Goal: Task Accomplishment & Management: Use online tool/utility

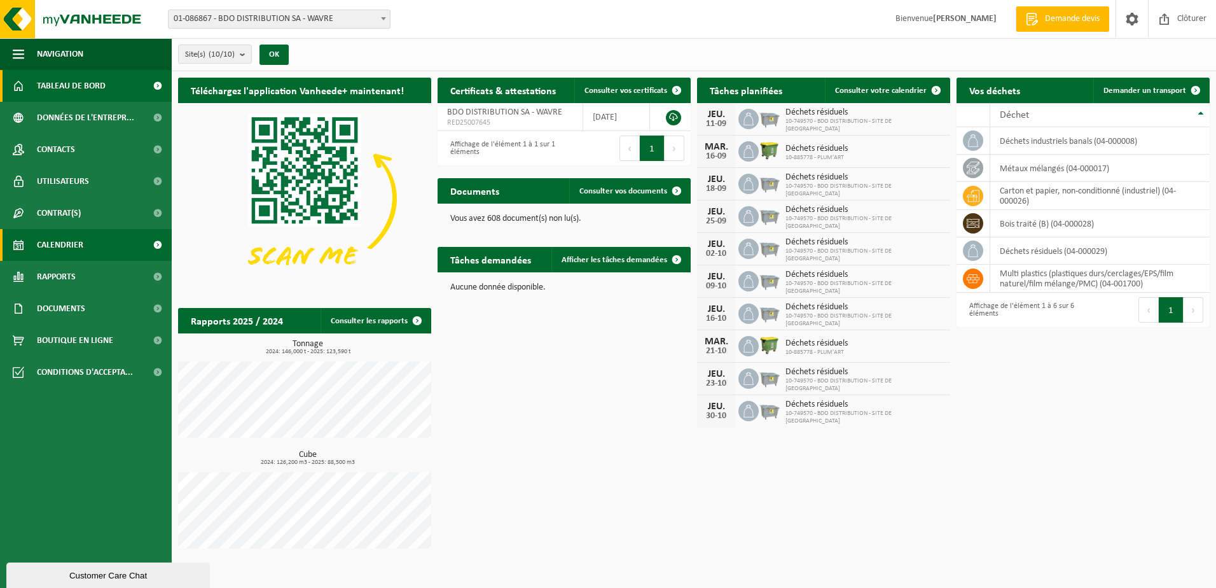
click at [64, 246] on span "Calendrier" at bounding box center [60, 245] width 46 height 32
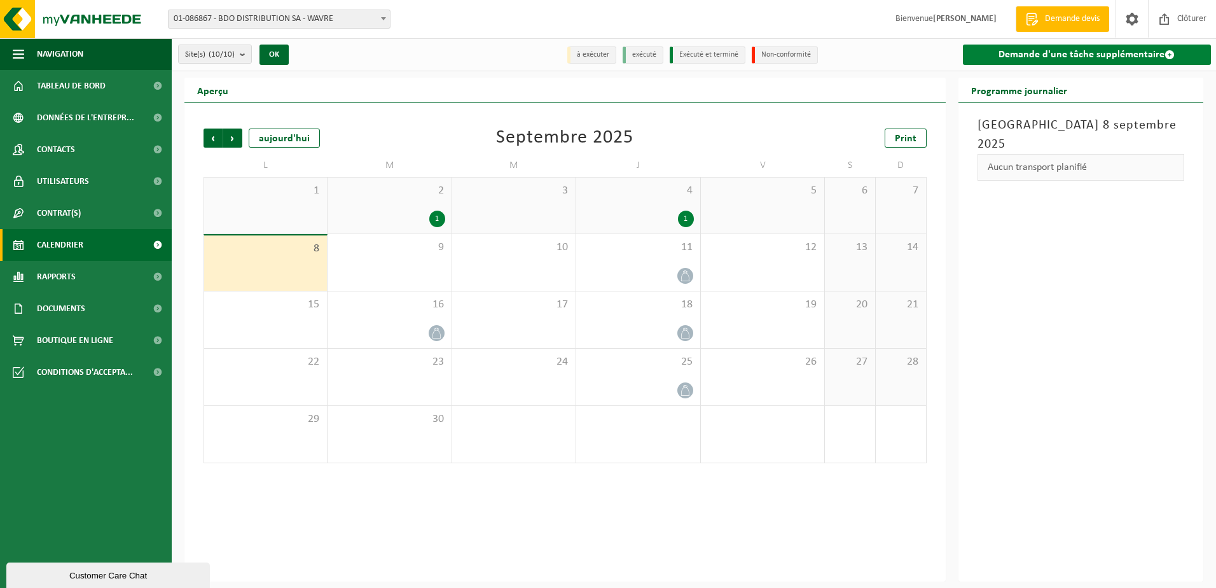
click at [1059, 51] on link "Demande d'une tâche supplémentaire" at bounding box center [1087, 55] width 249 height 20
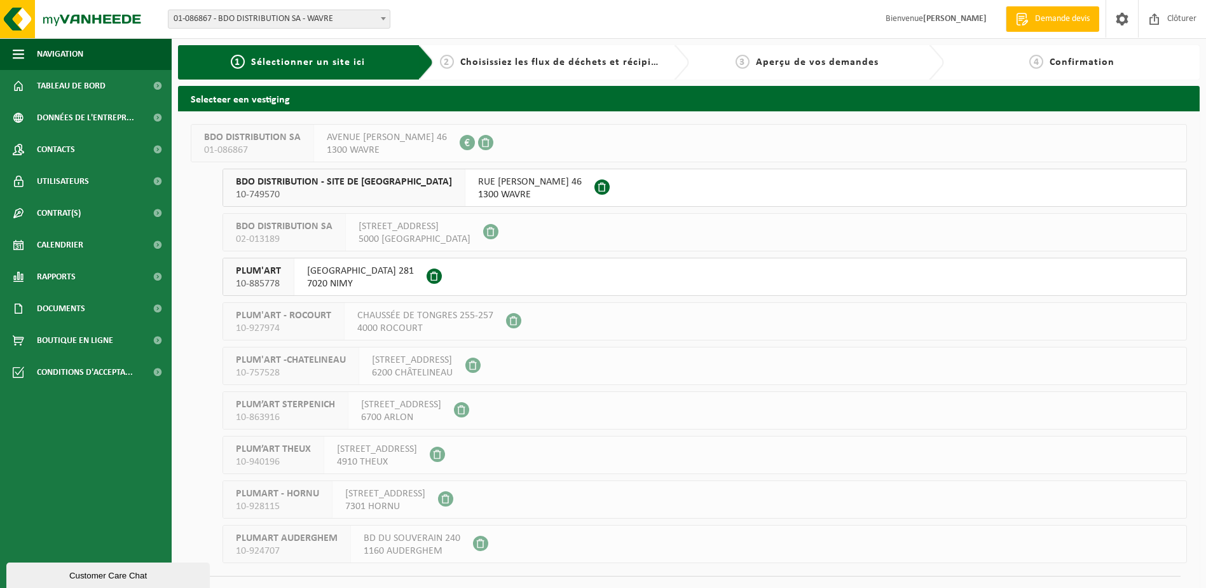
click at [478, 185] on span "RUE [PERSON_NAME] 46" at bounding box center [530, 182] width 104 height 13
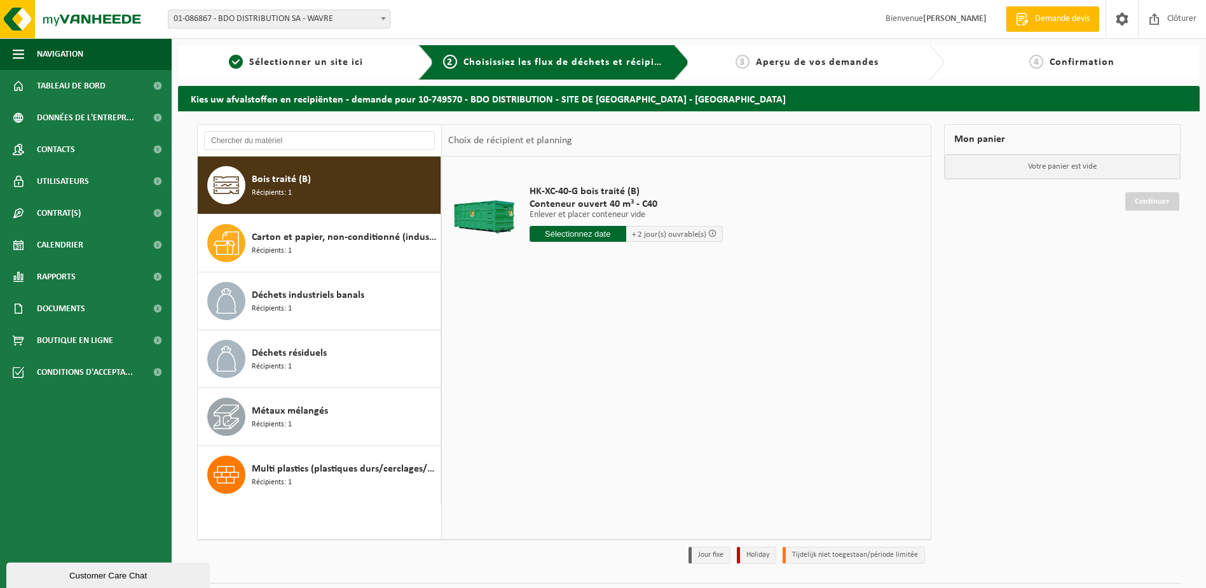
click at [289, 174] on span "Bois traité (B)" at bounding box center [281, 179] width 59 height 15
click at [569, 234] on input "text" at bounding box center [578, 234] width 97 height 16
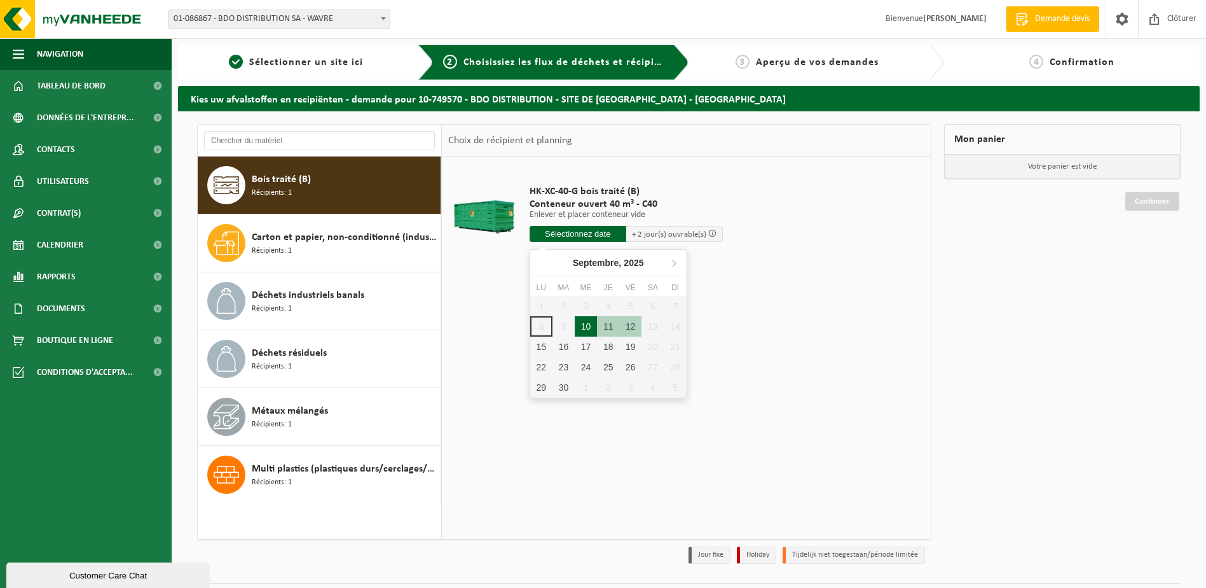
click at [586, 327] on div "10" at bounding box center [586, 326] width 22 height 20
type input "à partir de 2025-09-10"
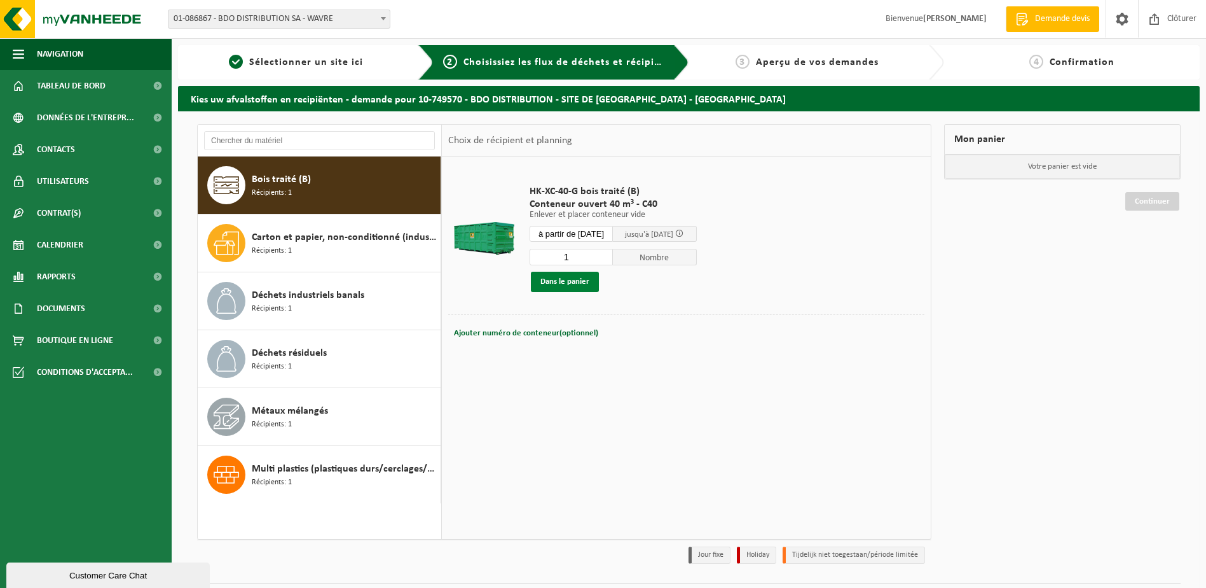
click at [570, 281] on button "Dans le panier" at bounding box center [565, 282] width 68 height 20
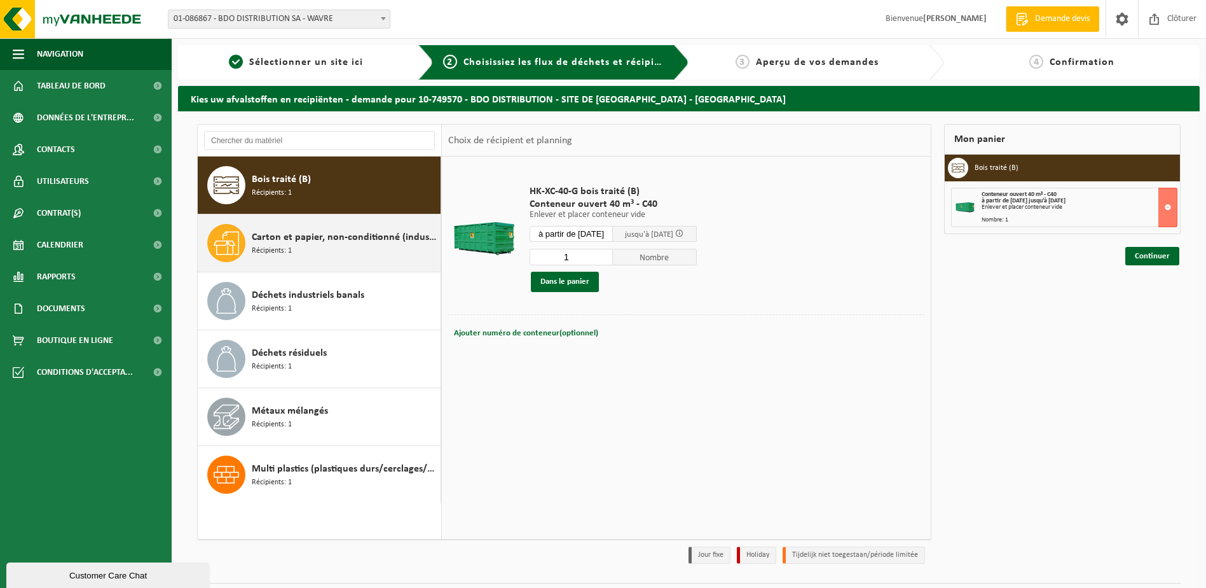
click at [275, 246] on span "Récipients: 1" at bounding box center [272, 251] width 40 height 12
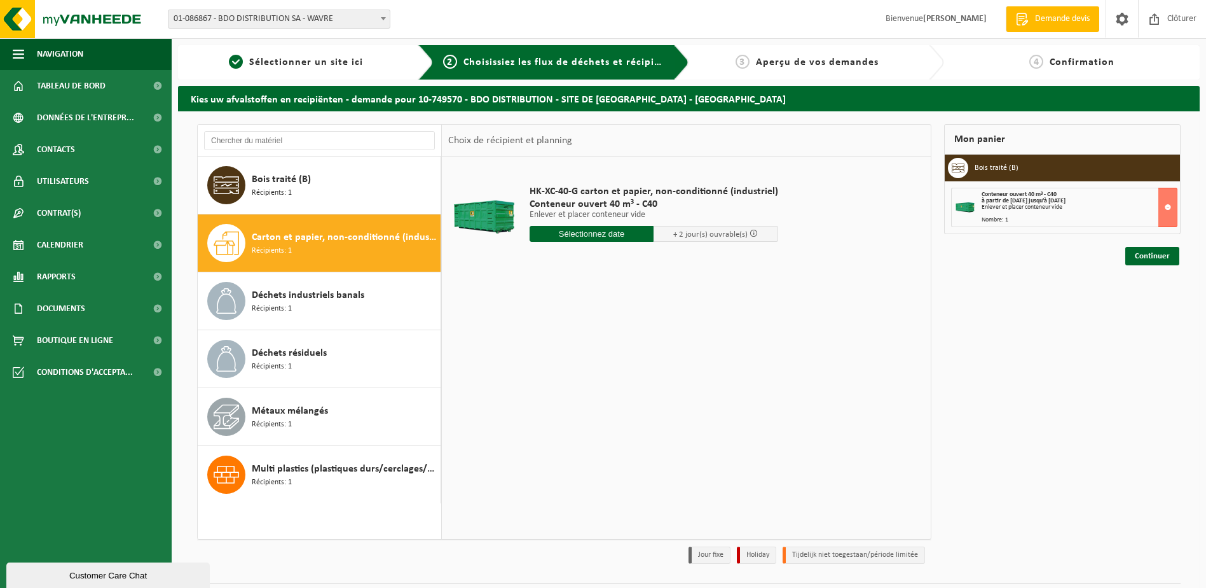
click at [574, 234] on input "text" at bounding box center [592, 234] width 125 height 16
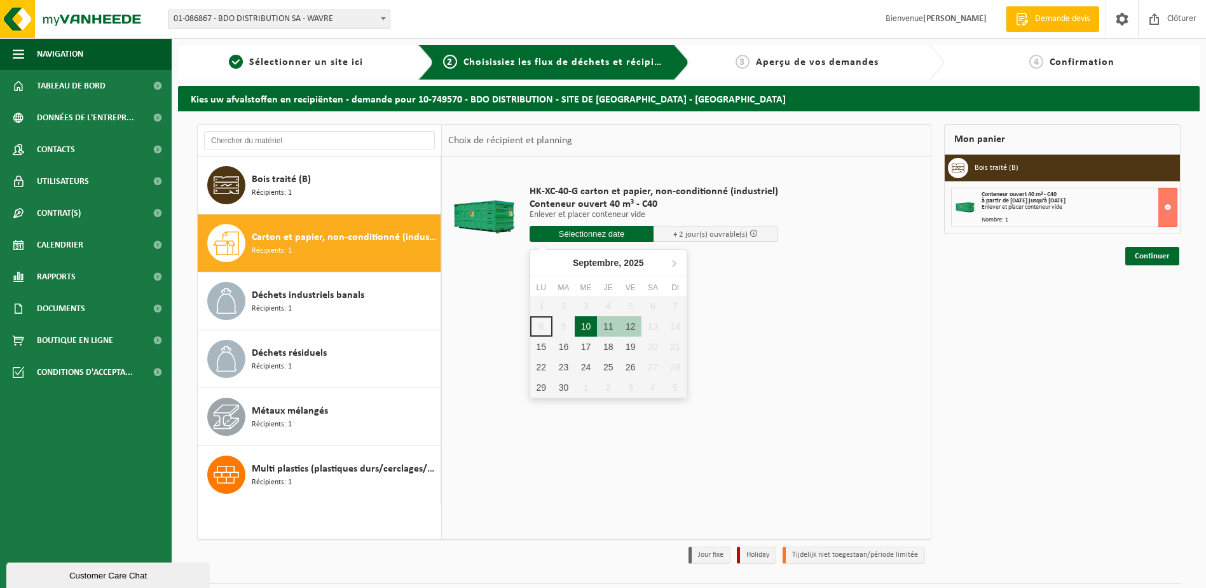
click at [591, 329] on div "10" at bounding box center [586, 326] width 22 height 20
type input "à partir de 2025-09-10"
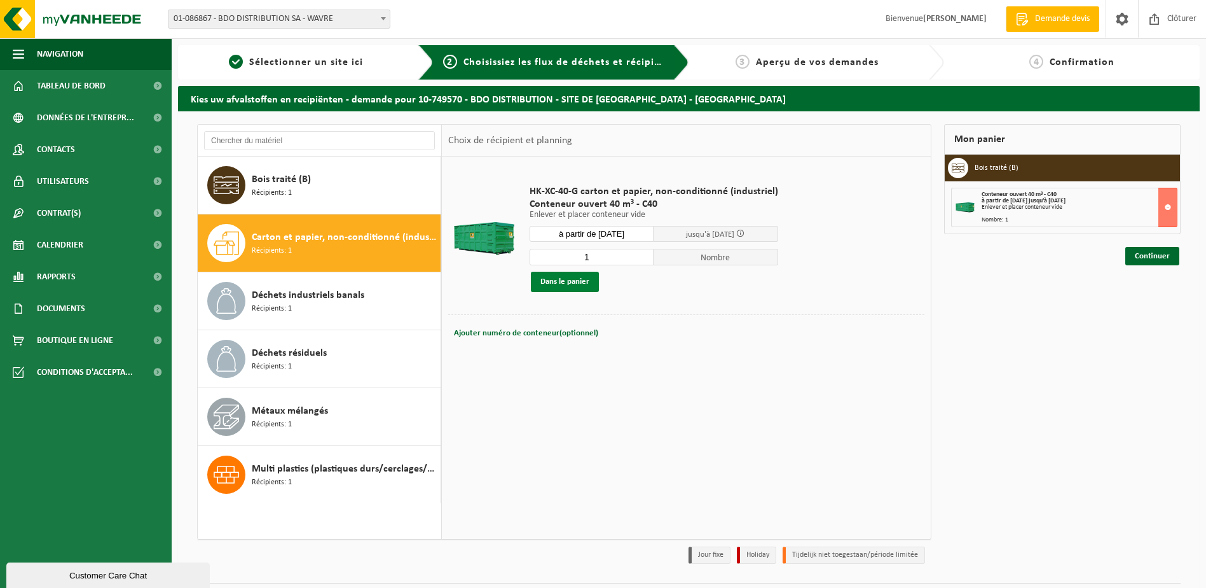
click at [568, 283] on button "Dans le panier" at bounding box center [565, 282] width 68 height 20
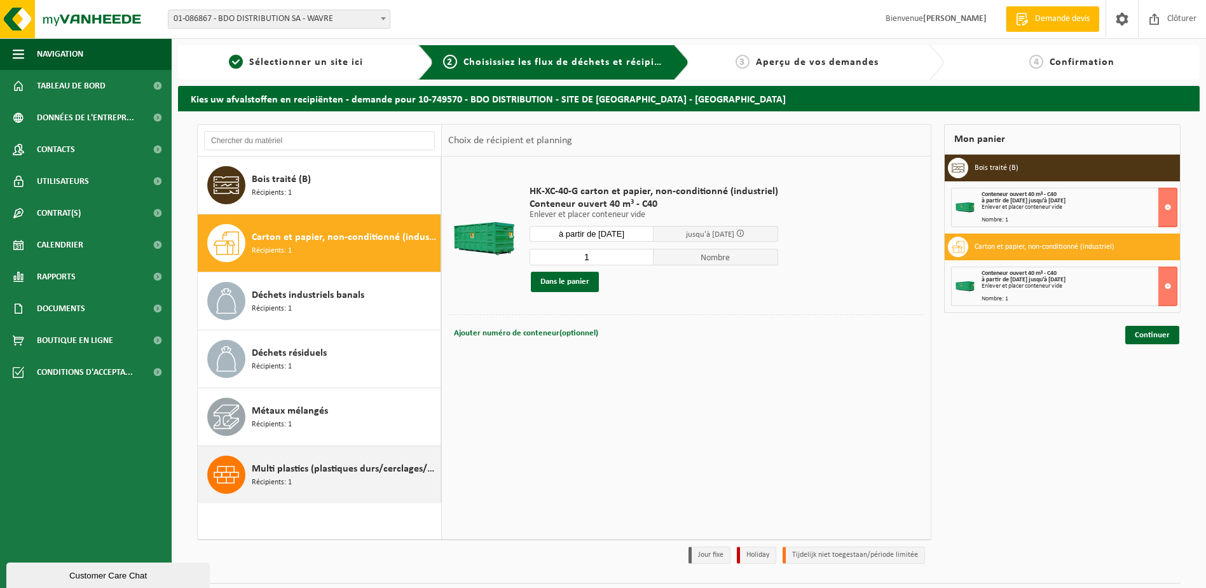
click at [307, 474] on span "Multi plastics (plastiques durs/cerclages/EPS/film naturel/film mélange/PMC)" at bounding box center [345, 468] width 186 height 15
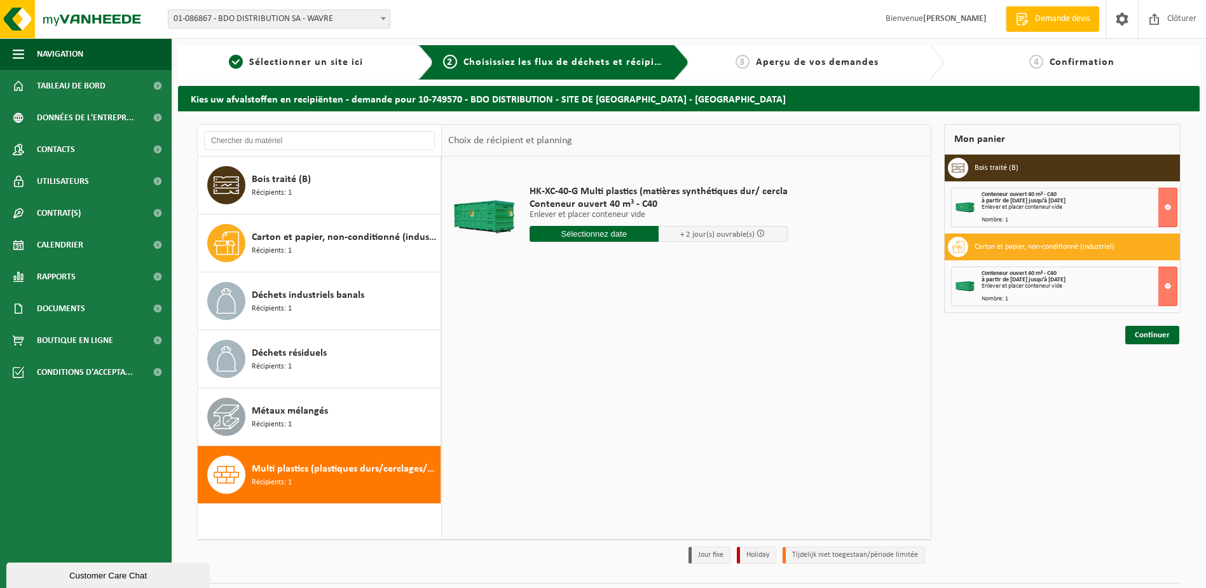
click at [567, 235] on input "text" at bounding box center [594, 234] width 129 height 16
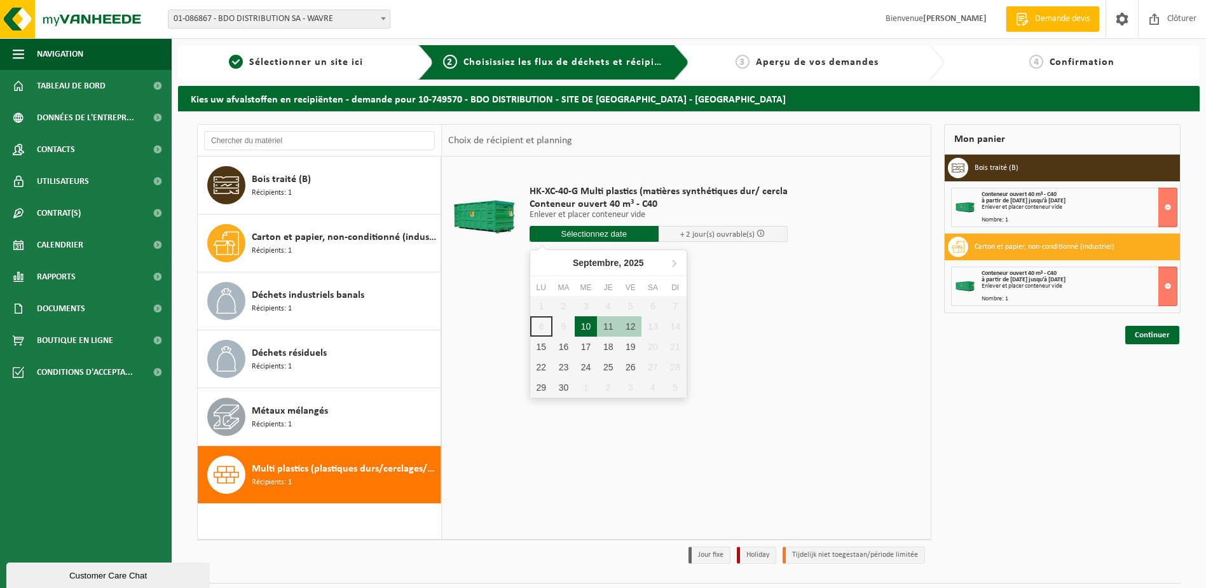
click at [588, 326] on div "10" at bounding box center [586, 326] width 22 height 20
type input "à partir de 2025-09-10"
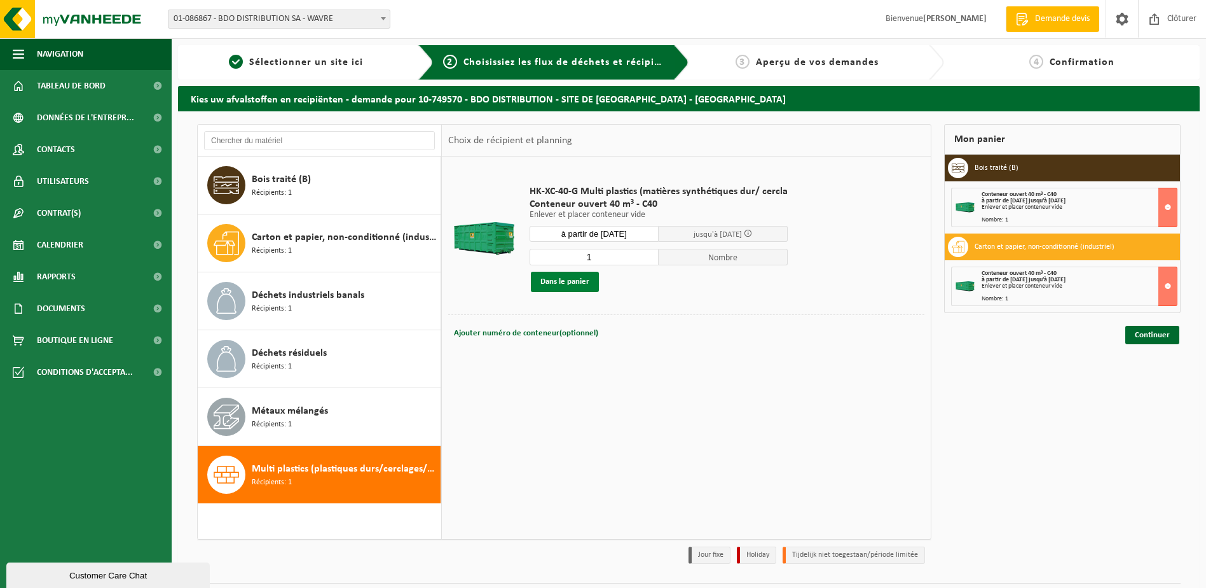
click at [543, 278] on button "Dans le panier" at bounding box center [565, 282] width 68 height 20
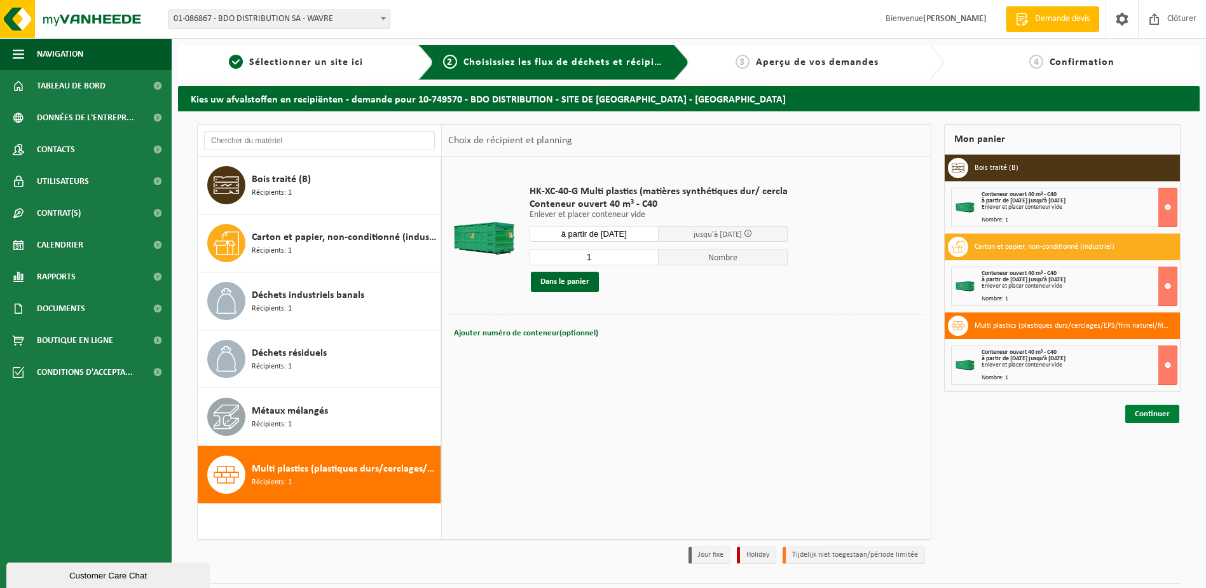
click at [1159, 411] on link "Continuer" at bounding box center [1153, 413] width 54 height 18
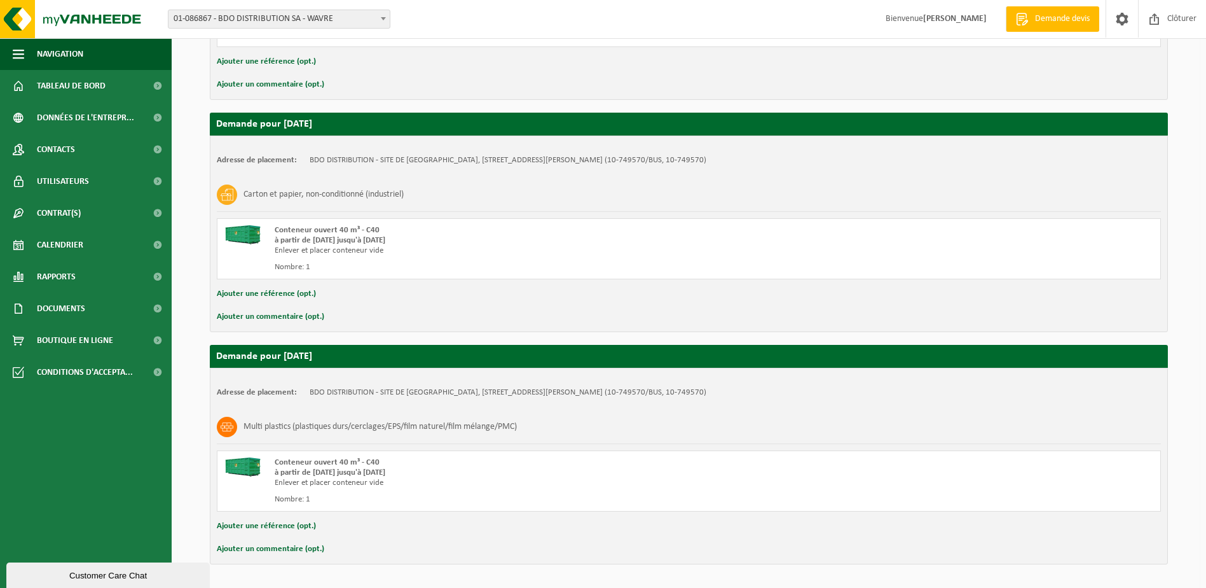
scroll to position [422, 0]
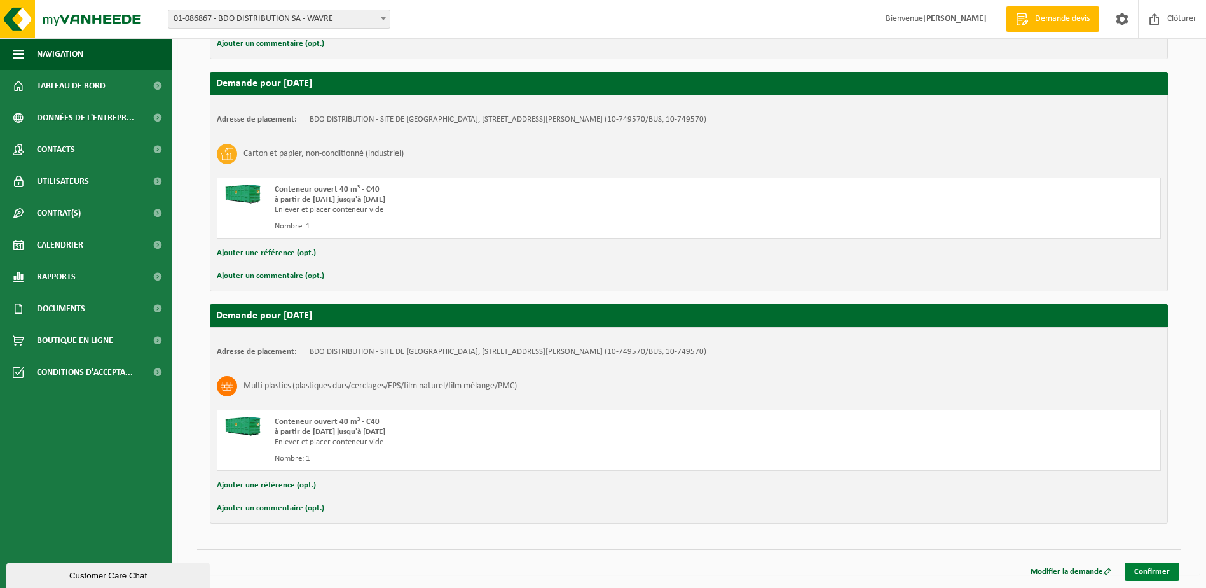
click at [1157, 573] on link "Confirmer" at bounding box center [1152, 571] width 55 height 18
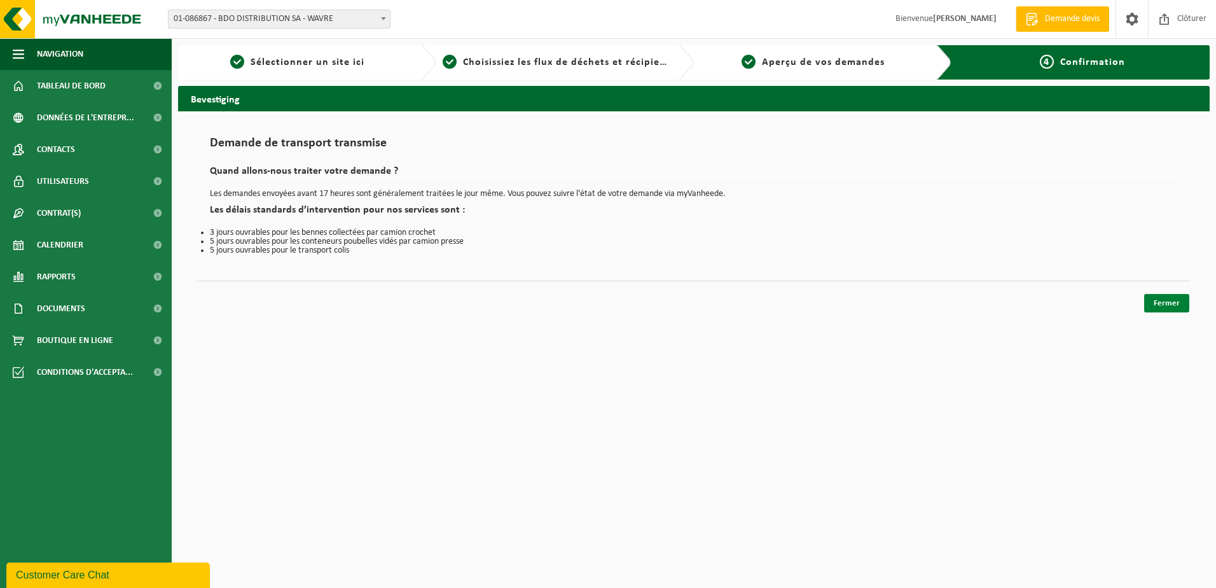
click at [1175, 308] on link "Fermer" at bounding box center [1166, 303] width 45 height 18
